Goal: Check status: Check status

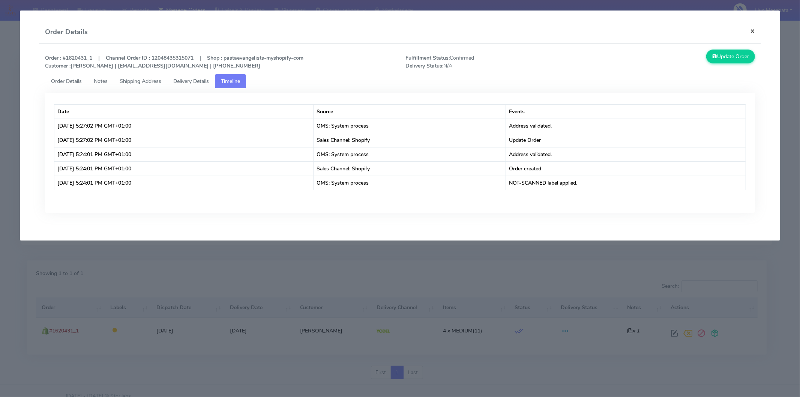
click at [747, 29] on button "×" at bounding box center [752, 31] width 17 height 20
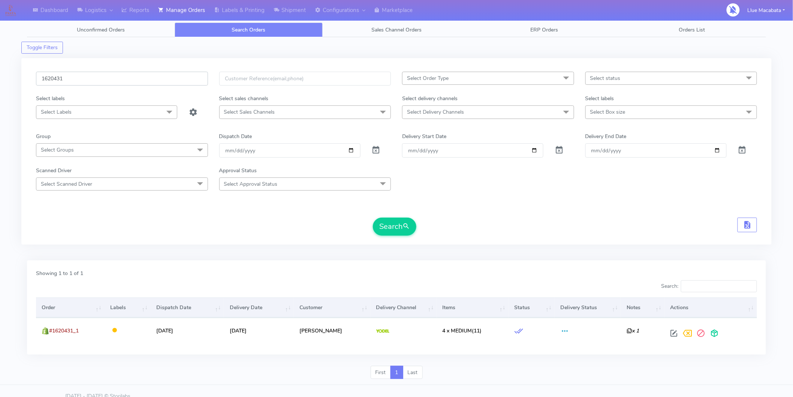
click at [92, 80] on input "1620431" at bounding box center [122, 79] width 172 height 14
paste input "19715"
type input "1619715"
click at [403, 231] on button "Search" at bounding box center [394, 226] width 43 height 18
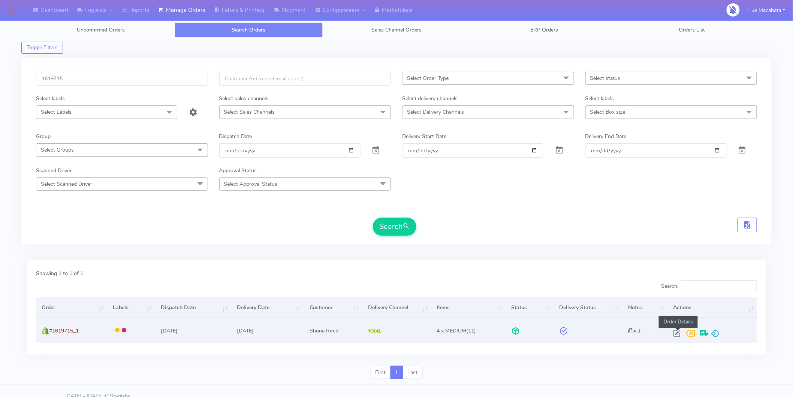
click at [680, 333] on span at bounding box center [677, 334] width 13 height 7
select select "5"
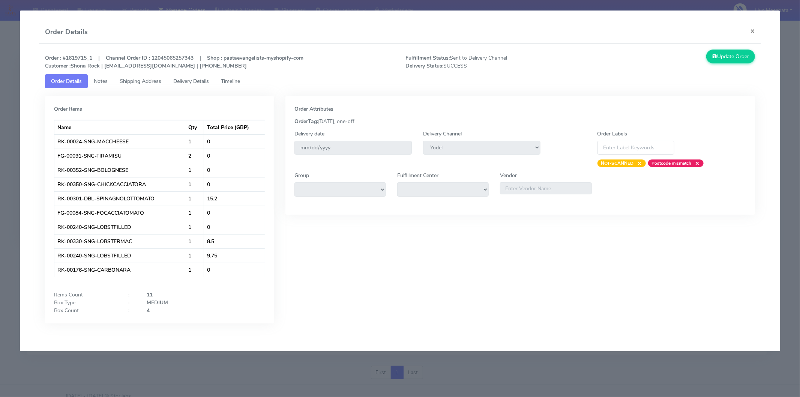
click at [240, 78] on span "Timeline" at bounding box center [230, 81] width 19 height 7
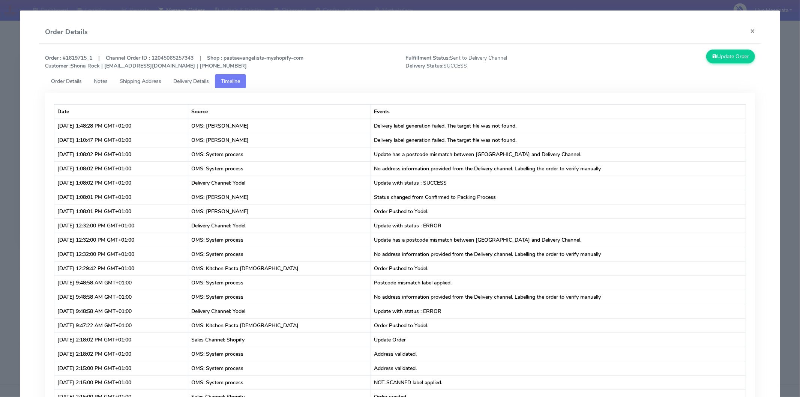
click at [219, 77] on link "Timeline" at bounding box center [230, 81] width 31 height 14
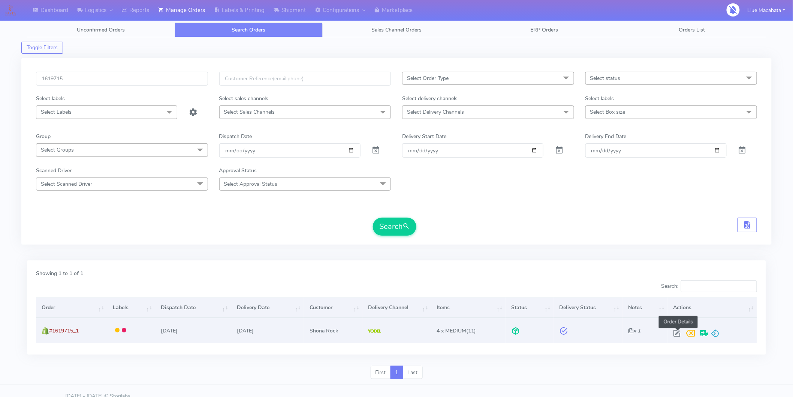
click at [678, 337] on span at bounding box center [677, 334] width 13 height 7
select select "5"
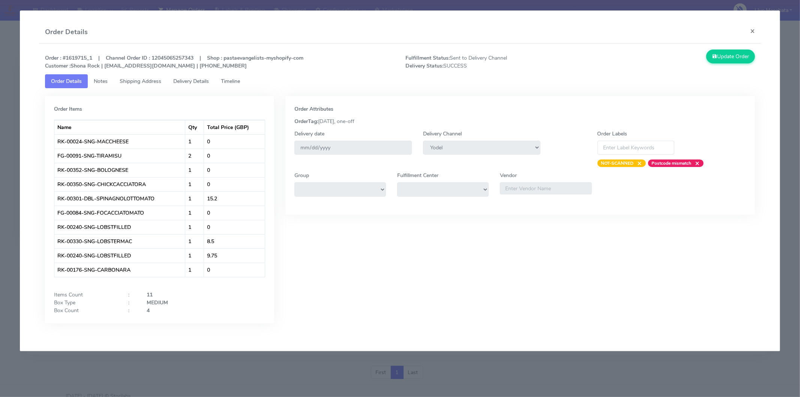
click at [194, 79] on span "Delivery Details" at bounding box center [191, 81] width 36 height 7
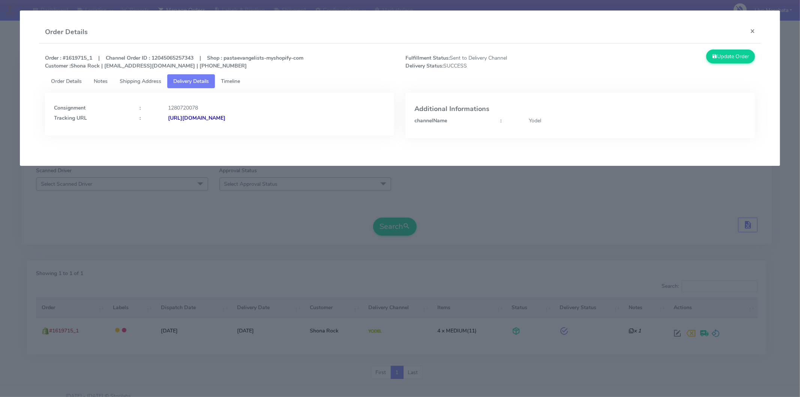
click at [225, 115] on strong "[URL][DOMAIN_NAME]" at bounding box center [196, 117] width 57 height 7
click at [753, 31] on button "×" at bounding box center [752, 31] width 17 height 20
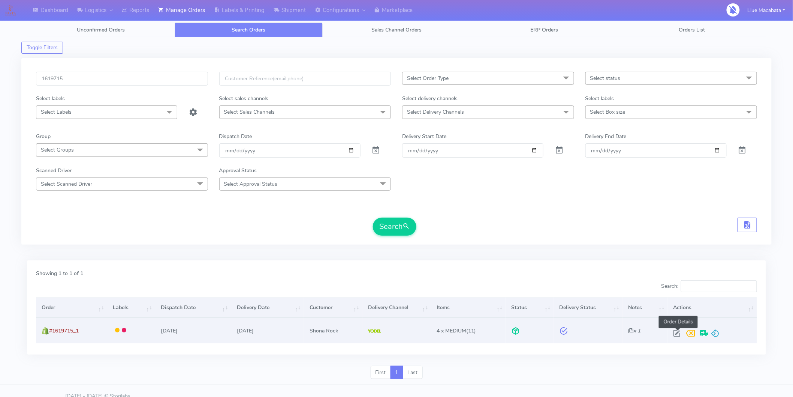
click at [679, 333] on span at bounding box center [677, 334] width 13 height 7
select select "5"
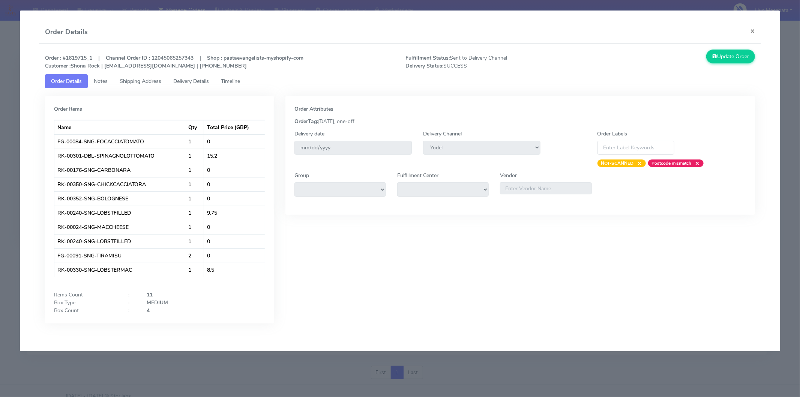
click at [232, 79] on span "Timeline" at bounding box center [230, 81] width 19 height 7
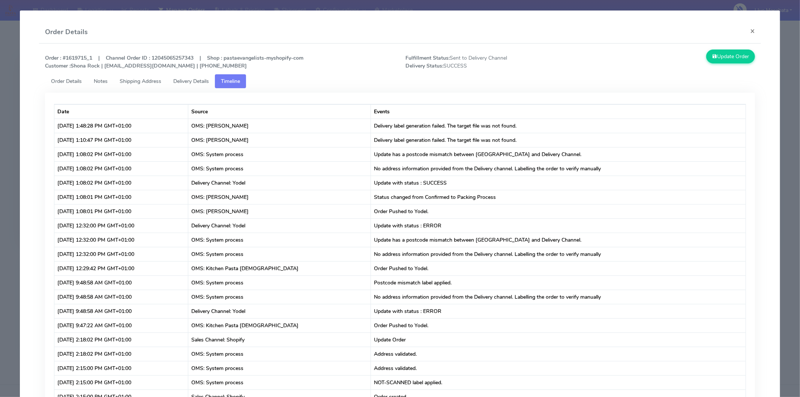
click at [190, 80] on span "Delivery Details" at bounding box center [191, 81] width 36 height 7
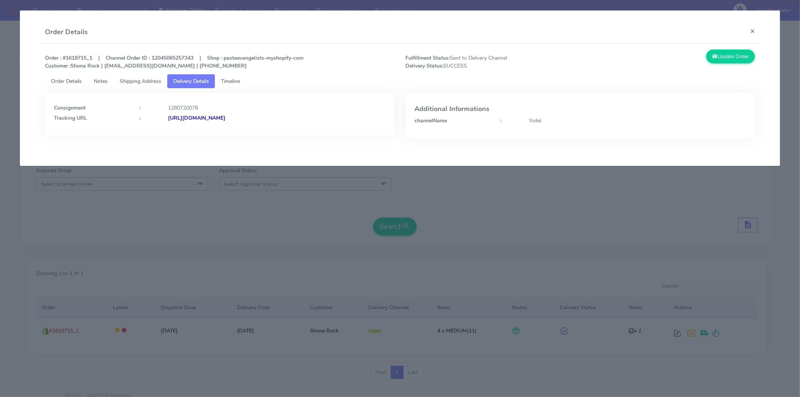
click at [150, 81] on span "Shipping Address" at bounding box center [141, 81] width 42 height 7
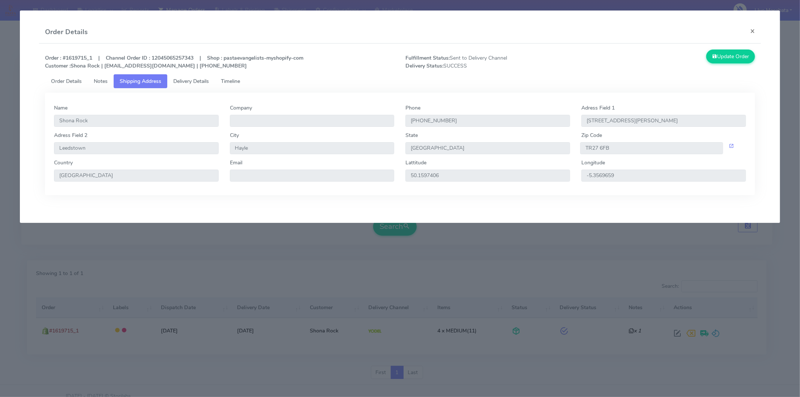
click at [188, 79] on span "Delivery Details" at bounding box center [191, 81] width 36 height 7
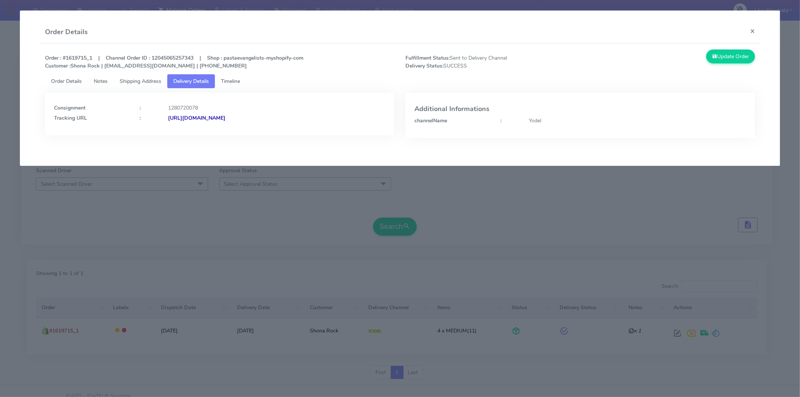
click at [231, 80] on span "Timeline" at bounding box center [230, 81] width 19 height 7
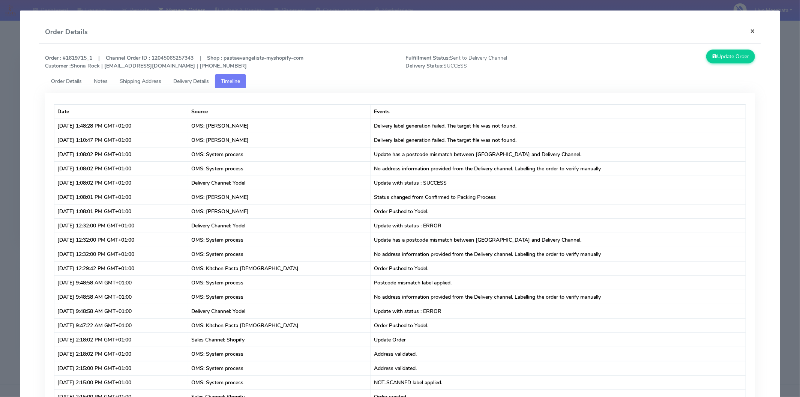
click at [748, 30] on button "×" at bounding box center [752, 31] width 17 height 20
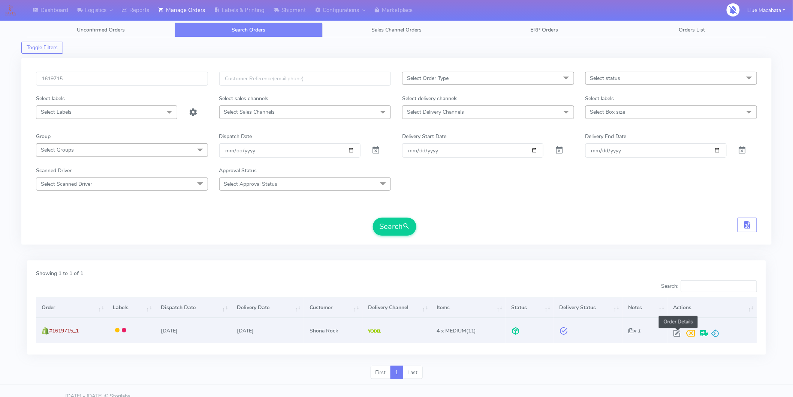
click at [680, 333] on span at bounding box center [677, 334] width 13 height 7
select select "5"
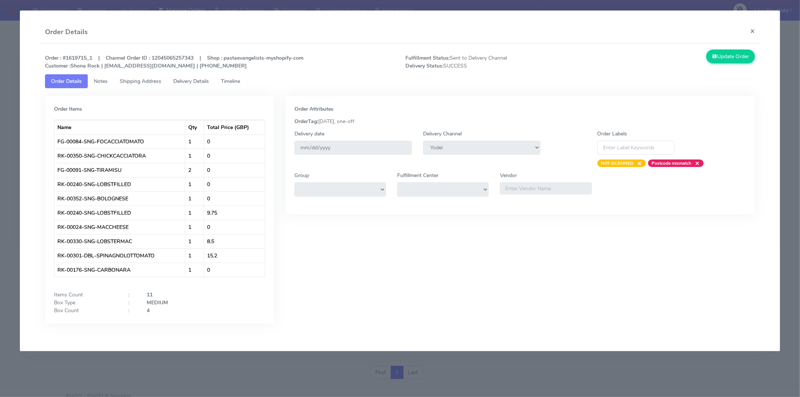
click at [240, 81] on span "Timeline" at bounding box center [230, 81] width 19 height 7
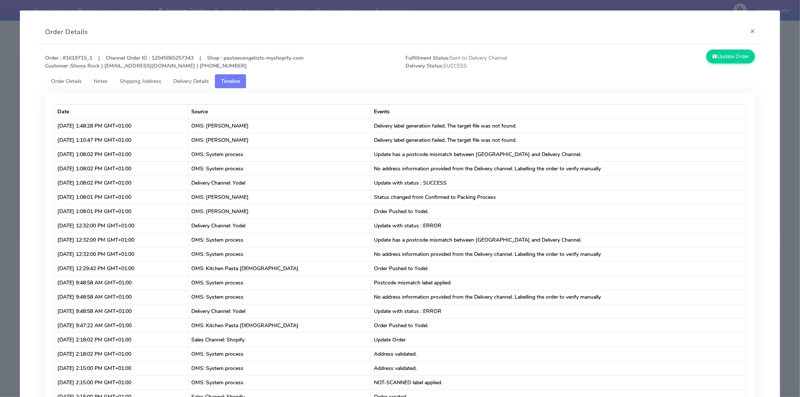
click at [206, 81] on span "Delivery Details" at bounding box center [191, 81] width 36 height 7
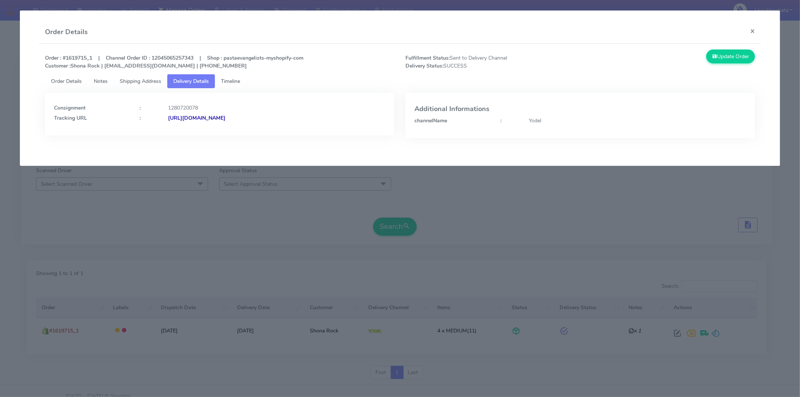
click at [236, 78] on span "Timeline" at bounding box center [230, 81] width 19 height 7
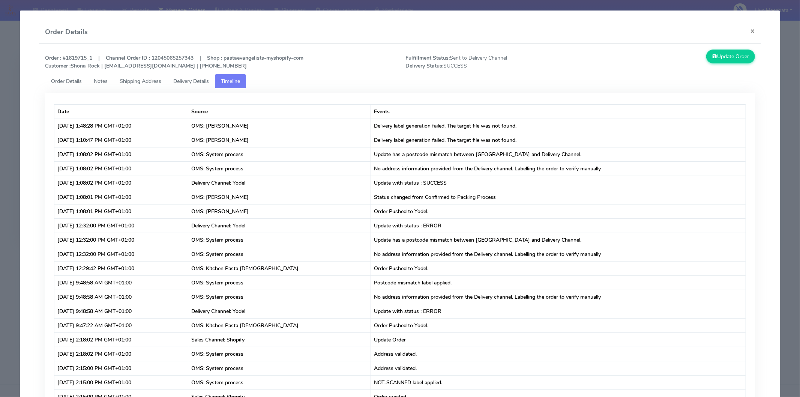
drag, startPoint x: 184, startPoint y: 88, endPoint x: 184, endPoint y: 81, distance: 6.4
click at [184, 87] on link "Delivery Details" at bounding box center [191, 81] width 48 height 14
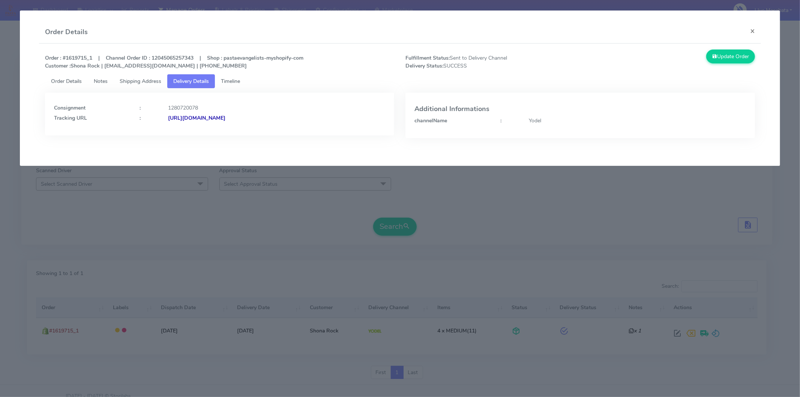
click at [149, 80] on span "Shipping Address" at bounding box center [141, 81] width 42 height 7
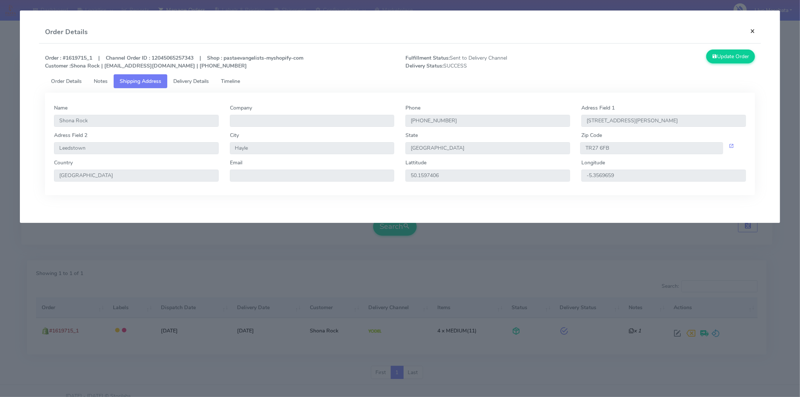
drag, startPoint x: 756, startPoint y: 27, endPoint x: 761, endPoint y: 46, distance: 19.8
click at [754, 30] on button "×" at bounding box center [752, 31] width 17 height 20
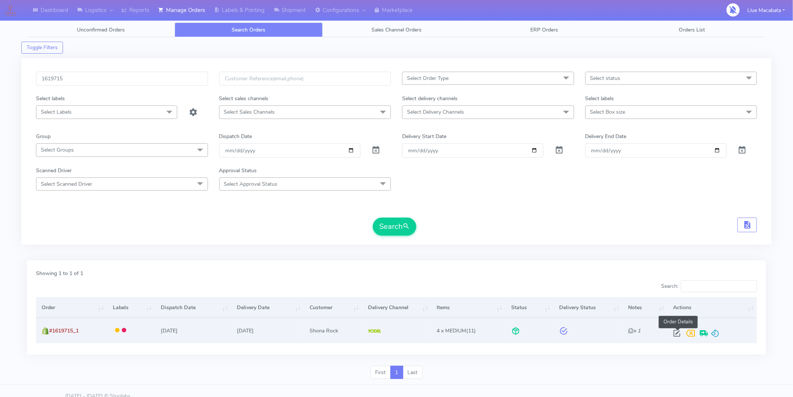
click at [681, 331] on span at bounding box center [677, 334] width 13 height 7
select select "5"
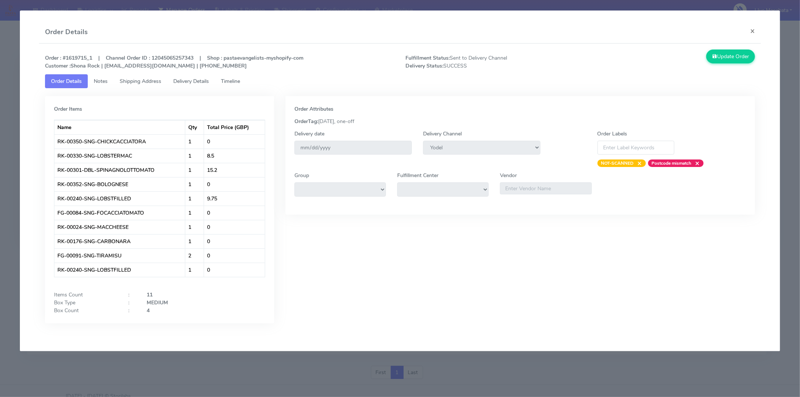
click at [205, 80] on span "Delivery Details" at bounding box center [191, 81] width 36 height 7
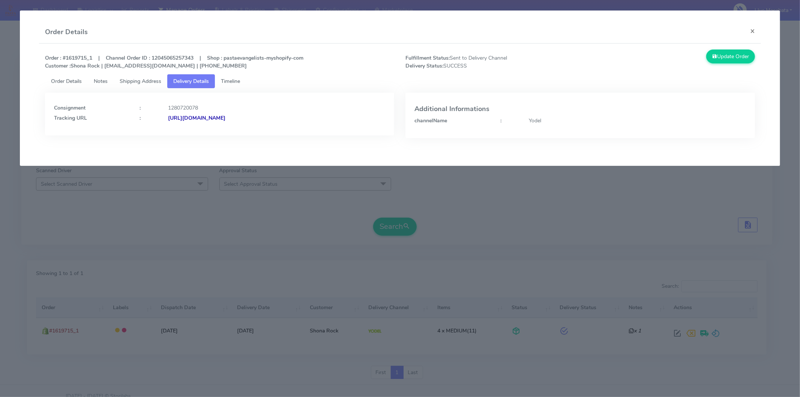
click at [229, 79] on span "Timeline" at bounding box center [230, 81] width 19 height 7
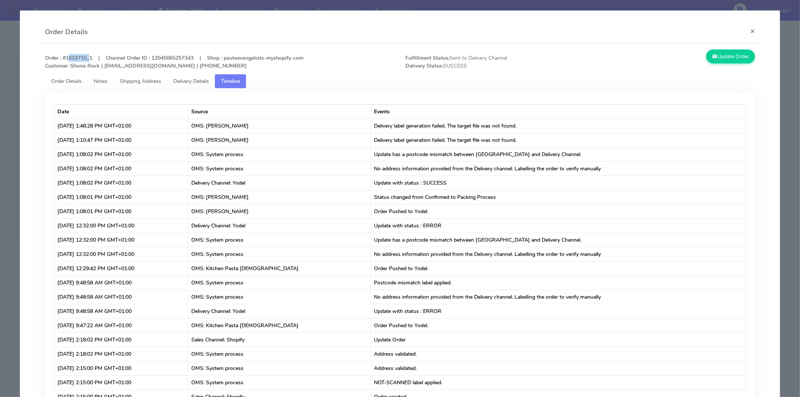
drag, startPoint x: 65, startPoint y: 58, endPoint x: 88, endPoint y: 80, distance: 31.0
click at [87, 57] on strong "Order : #1619715_1 | Channel Order ID : 12045065257343 | Shop : pastaevangelist…" at bounding box center [174, 61] width 258 height 15
copy strong "1619715"
